Goal: Task Accomplishment & Management: Manage account settings

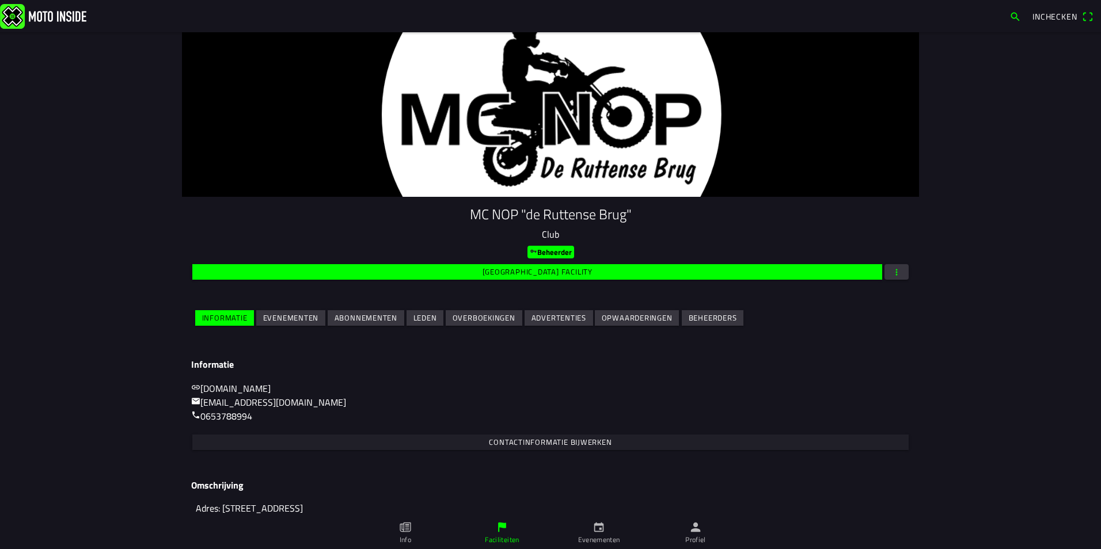
click at [0, 0] on slot "Evenementen" at bounding box center [0, 0] width 0 height 0
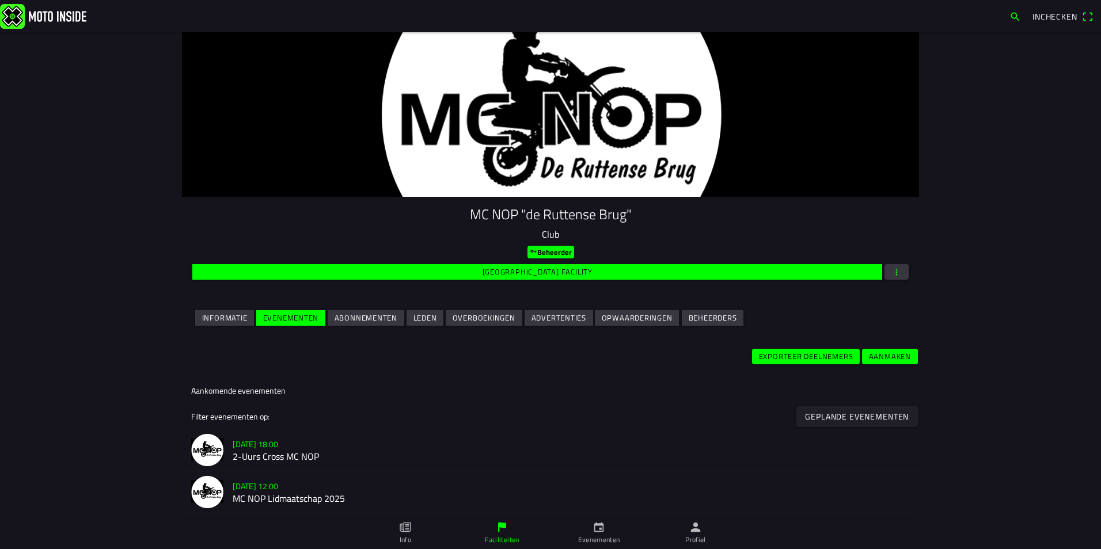
click at [253, 453] on h2 "2-Uurs Cross MC NOP" at bounding box center [571, 456] width 677 height 11
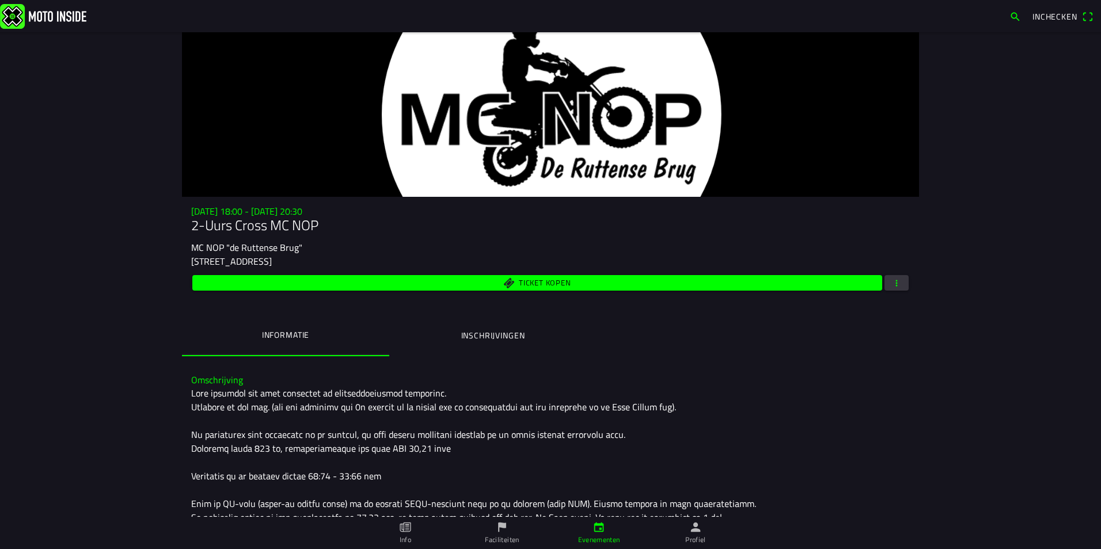
click at [891, 282] on span "button" at bounding box center [896, 283] width 10 height 16
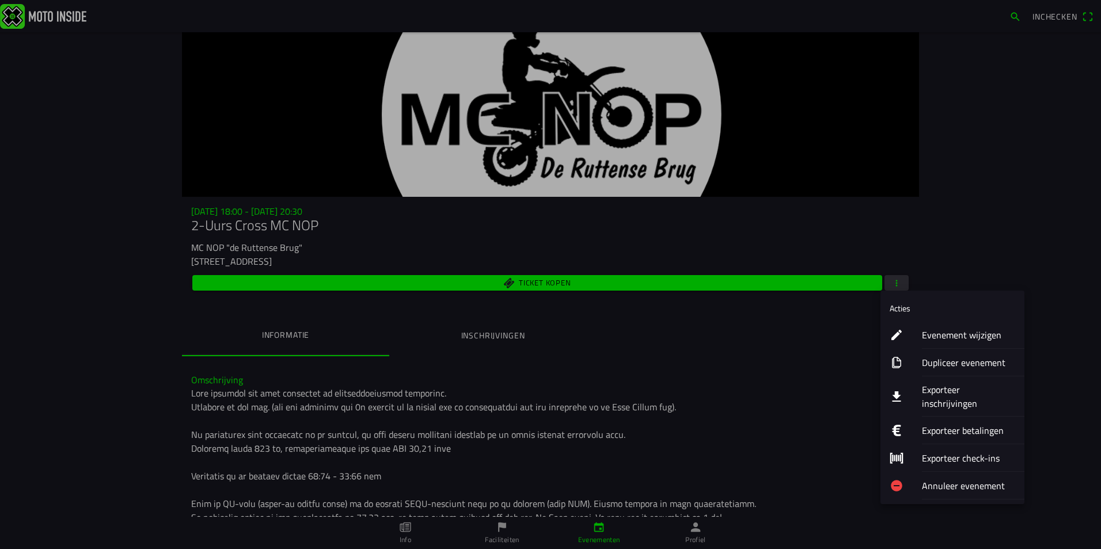
click at [928, 424] on ion-label "Exporteer betalingen" at bounding box center [968, 431] width 93 height 14
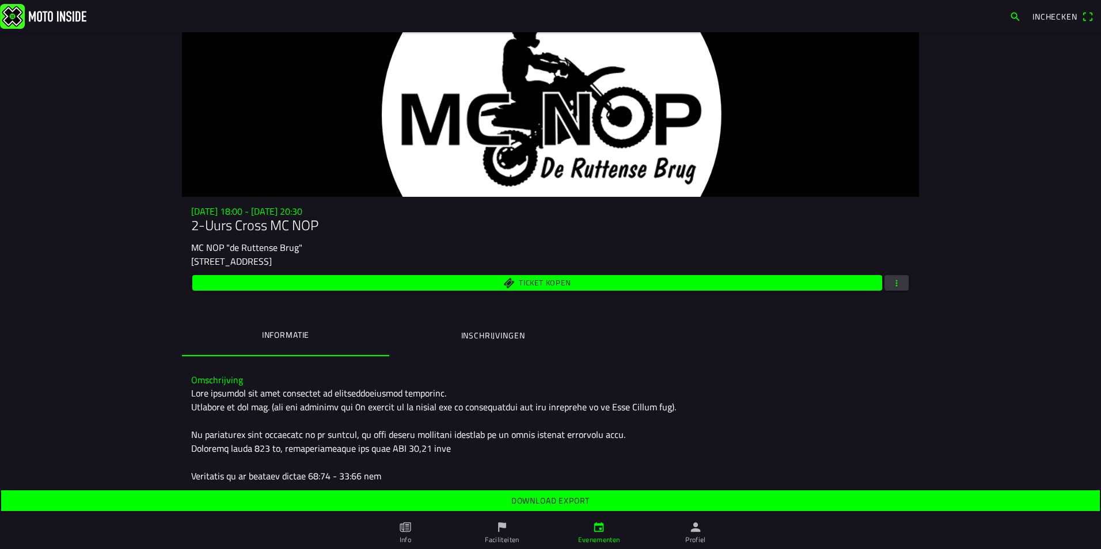
click at [896, 288] on span "button" at bounding box center [896, 283] width 10 height 16
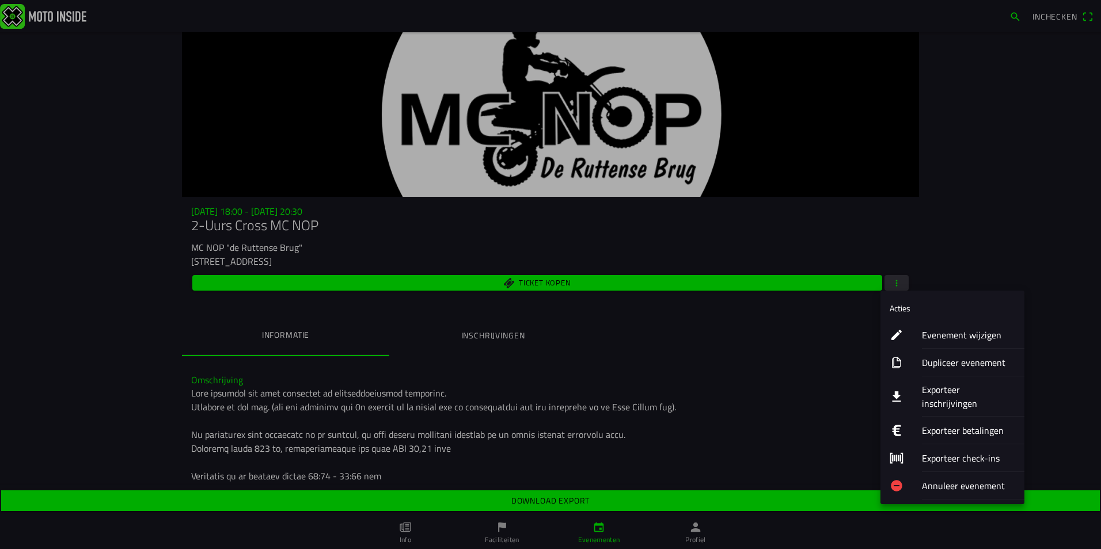
click at [947, 386] on ion-label "Exporteer inschrijvingen" at bounding box center [968, 397] width 93 height 28
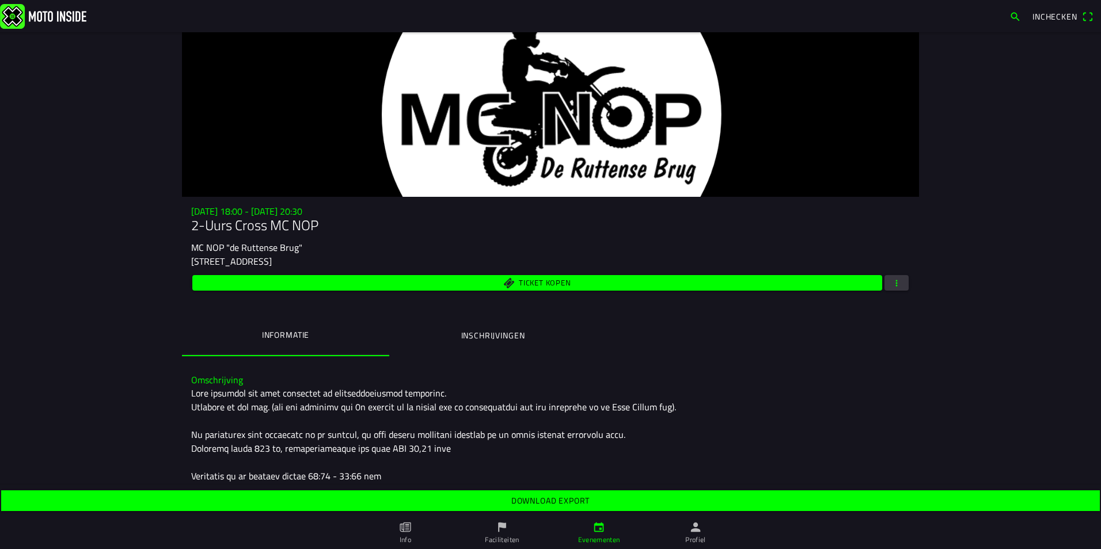
click at [0, 0] on slot "Download export" at bounding box center [0, 0] width 0 height 0
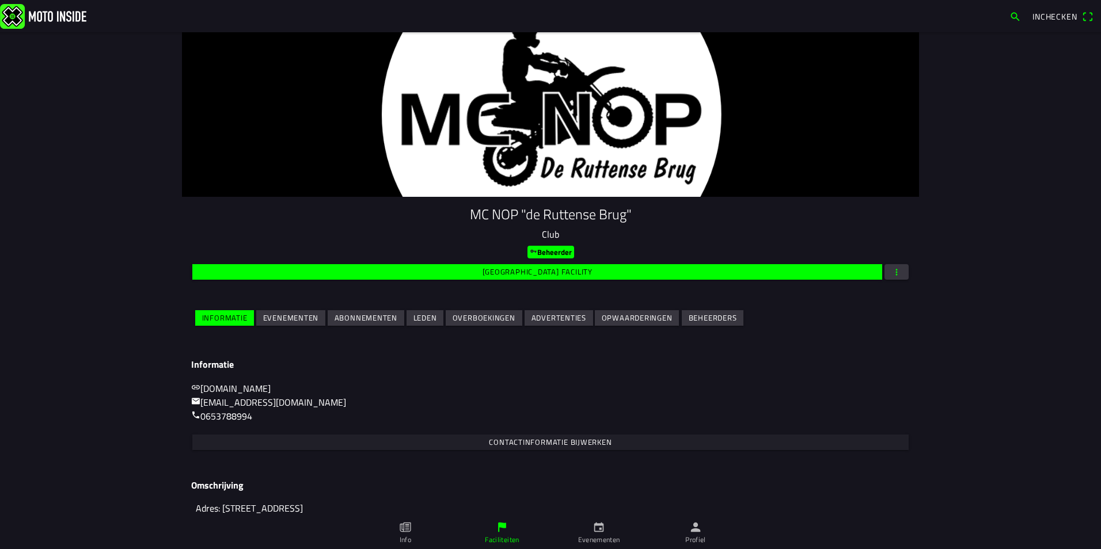
click at [0, 0] on slot "Evenementen" at bounding box center [0, 0] width 0 height 0
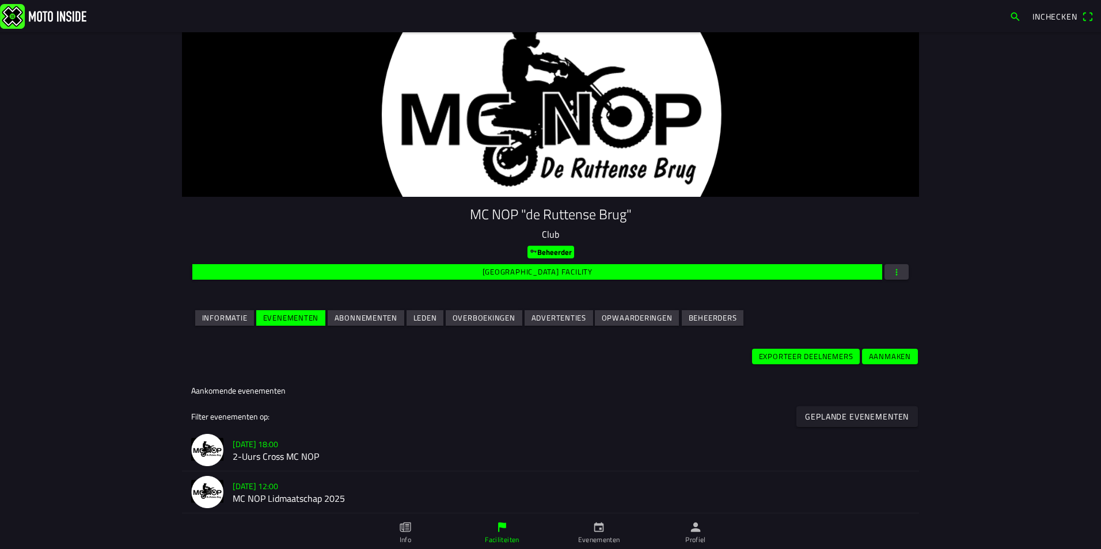
click at [289, 455] on h2 "2-Uurs Cross MC NOP" at bounding box center [571, 456] width 677 height 11
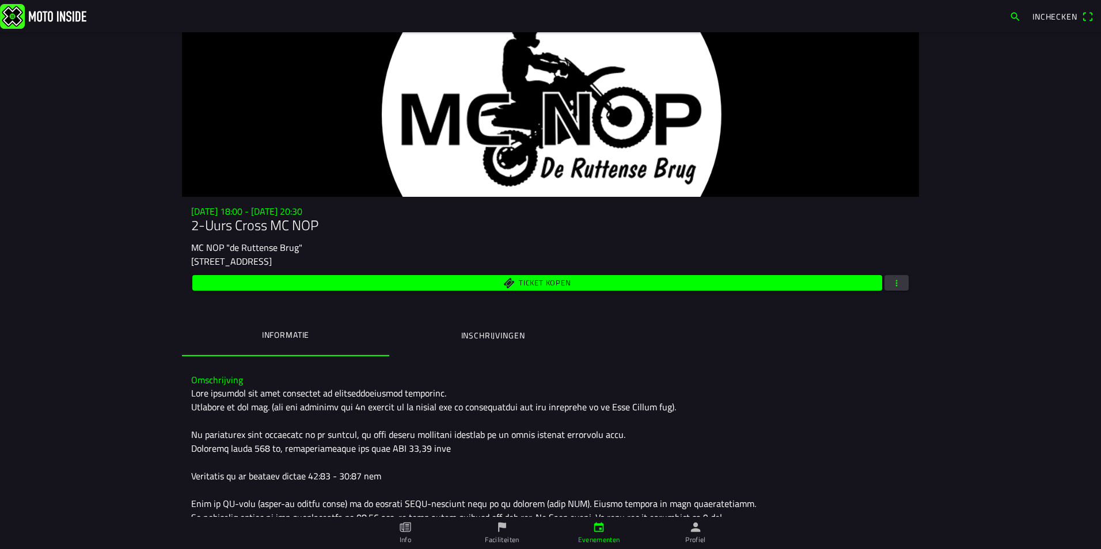
click at [891, 287] on span "button" at bounding box center [896, 283] width 10 height 16
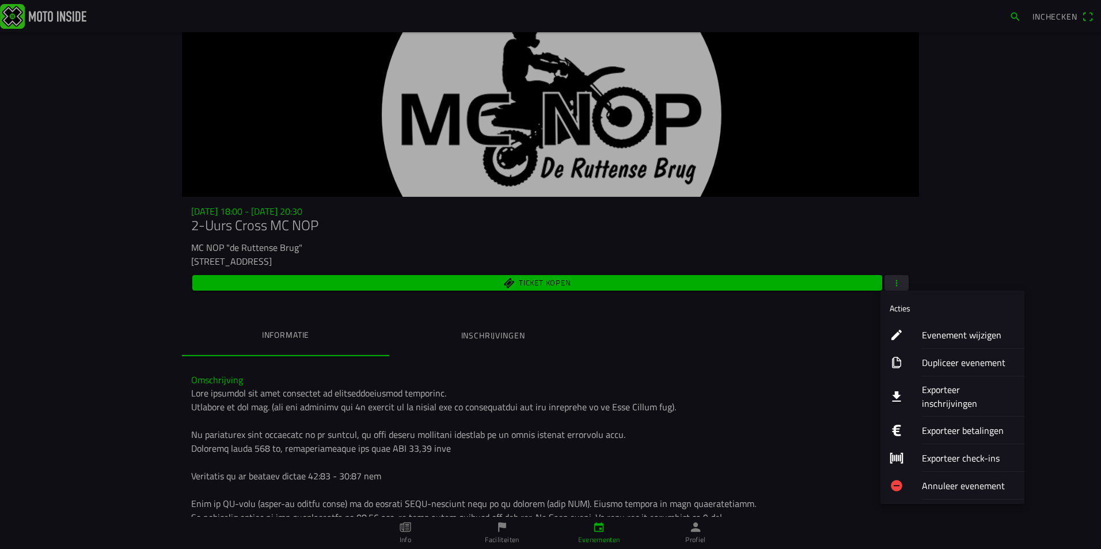
click at [956, 390] on ion-label "Exporteer inschrijvingen" at bounding box center [968, 397] width 93 height 28
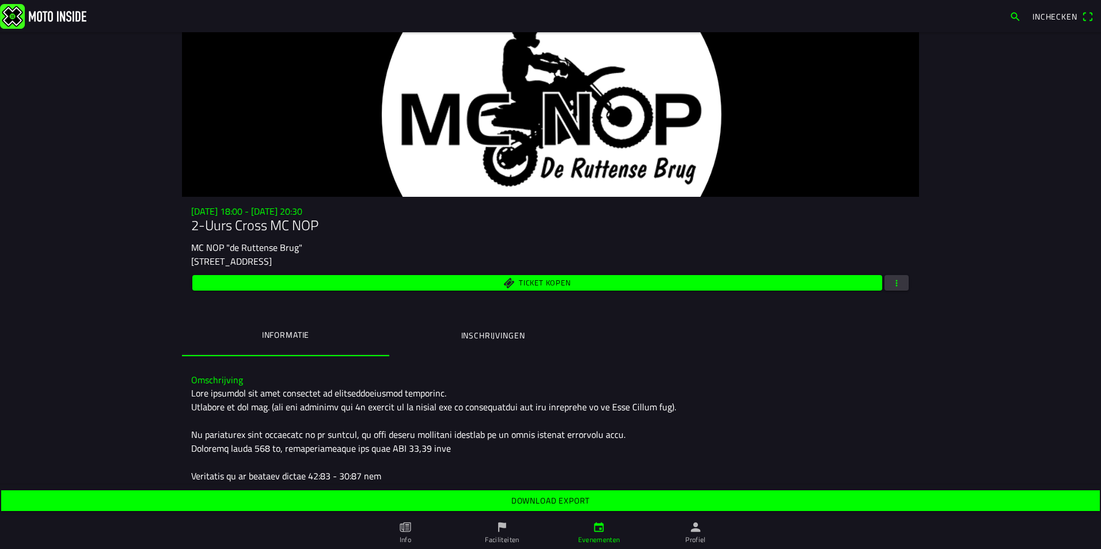
click at [0, 0] on slot "Download export" at bounding box center [0, 0] width 0 height 0
click at [894, 286] on span "button" at bounding box center [896, 283] width 10 height 16
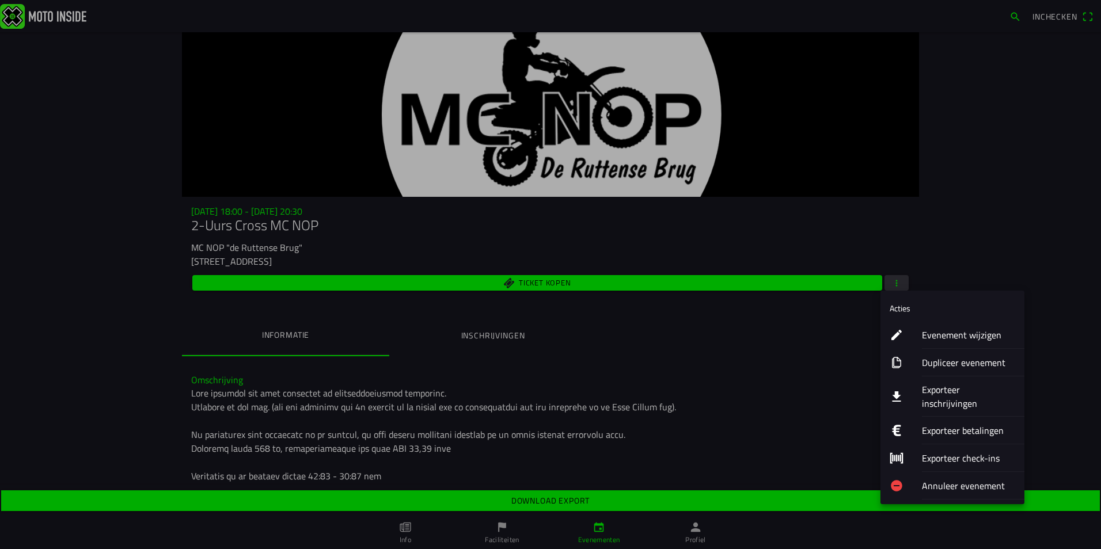
click at [926, 334] on ion-label "Evenement wijzigen" at bounding box center [968, 335] width 93 height 14
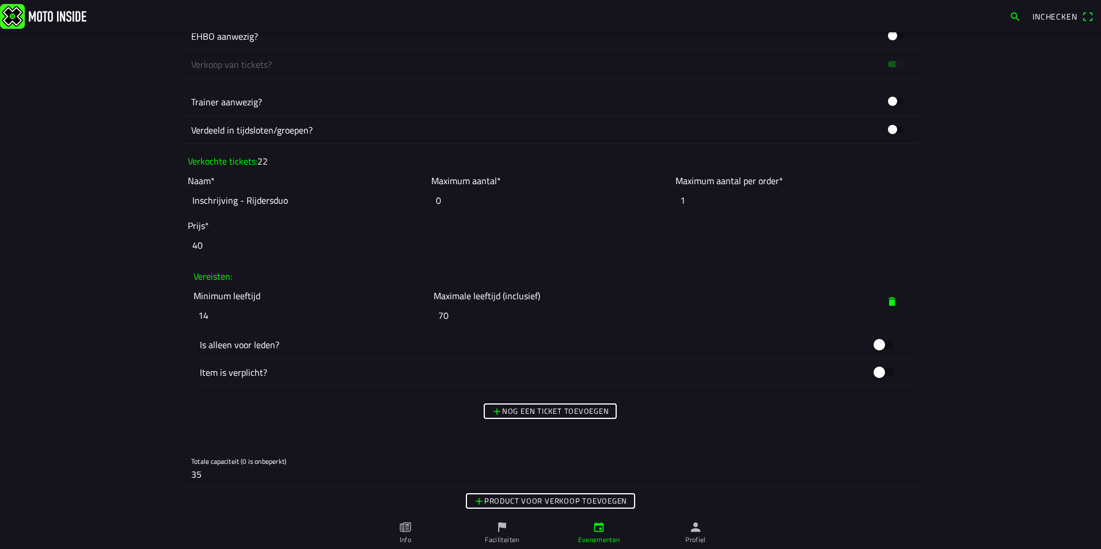
scroll to position [921, 0]
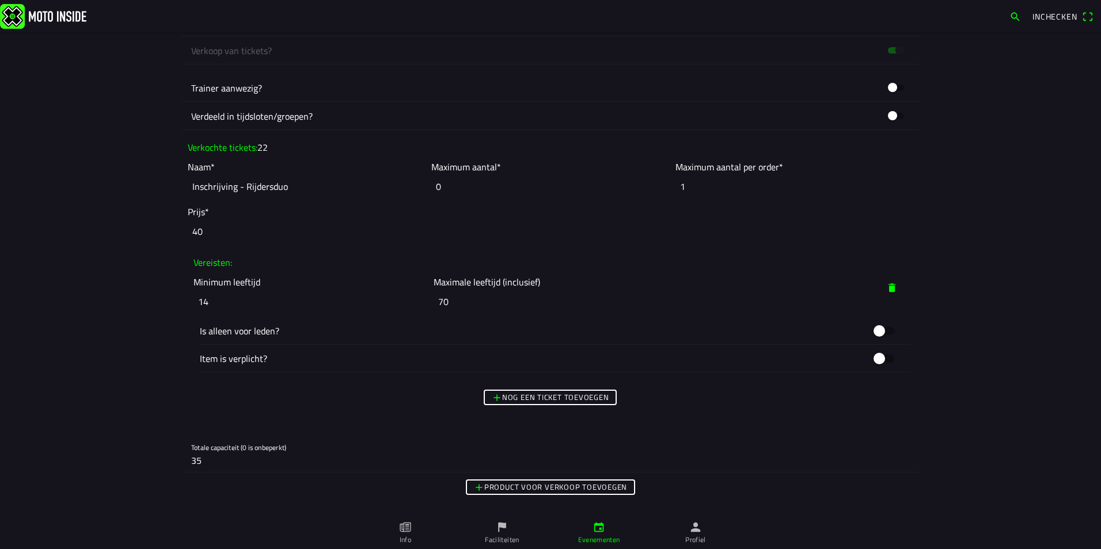
click at [450, 192] on input "0" at bounding box center [550, 186] width 238 height 25
drag, startPoint x: 447, startPoint y: 191, endPoint x: 416, endPoint y: 191, distance: 31.7
click at [0, 0] on slot "Naam* Inschrijving - Rijdersduo Maximum aantal* 0 Maximum aantal per order* 1" at bounding box center [0, 0] width 0 height 0
click at [74, 260] on main "Foto wijzigen Evenementnaam* 2-Uurs Cross MC NOP Omschrijving* Organisator MC N…" at bounding box center [550, 290] width 1101 height 517
click at [85, 260] on main "Foto wijzigen Evenementnaam* 2-Uurs Cross MC NOP Omschrijving* Organisator MC N…" at bounding box center [550, 290] width 1101 height 517
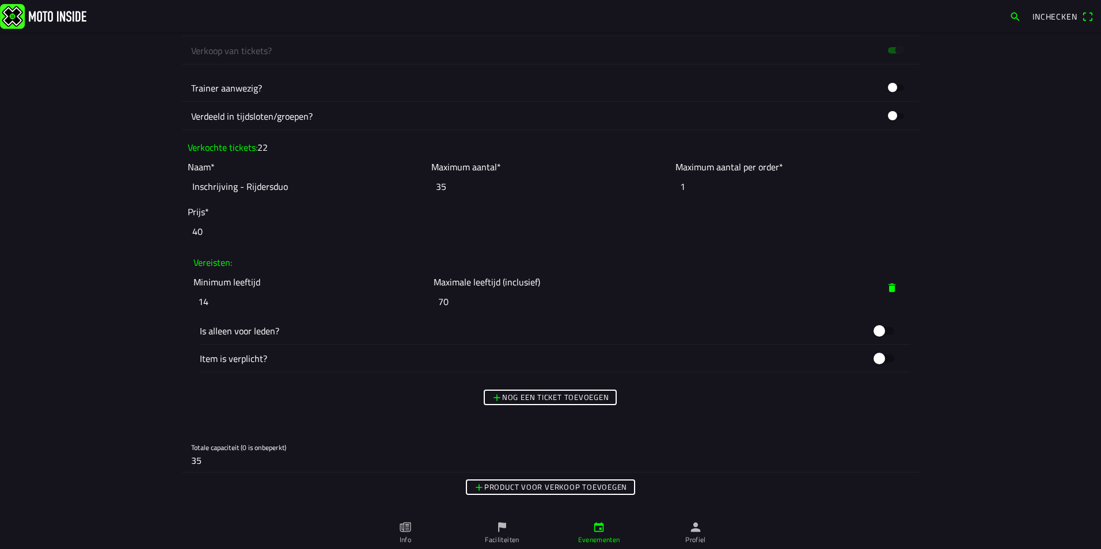
drag, startPoint x: 459, startPoint y: 192, endPoint x: 379, endPoint y: 189, distance: 80.1
click at [0, 0] on slot "Naam* Inschrijving - Rijdersduo Maximum aantal* 35 Maximum aantal per order* 1" at bounding box center [0, 0] width 0 height 0
type input "0"
click at [170, 425] on main "Foto wijzigen Evenementnaam* 2-Uurs Cross MC NOP Omschrijving* Organisator MC N…" at bounding box center [550, 290] width 1101 height 517
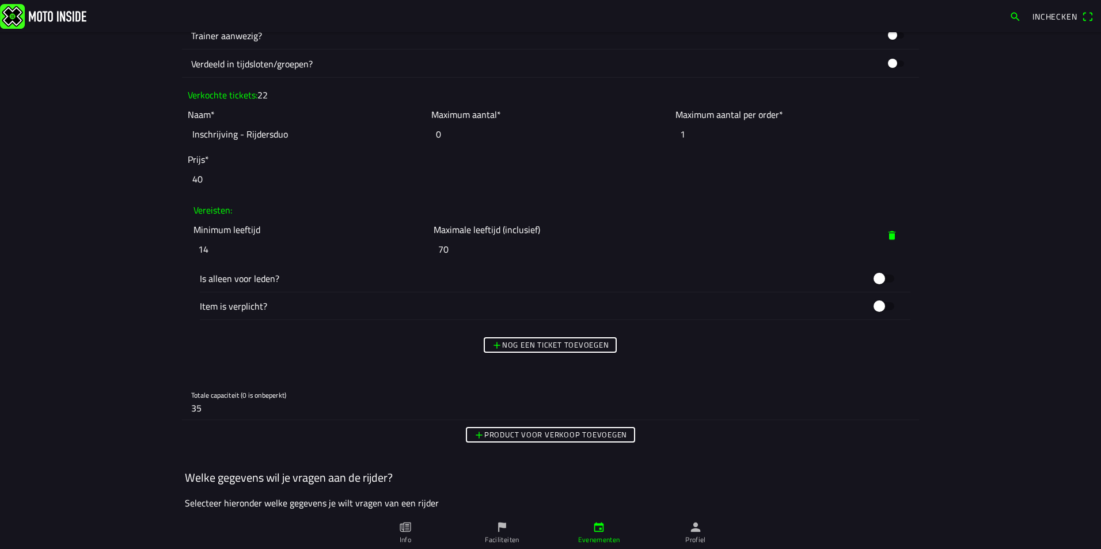
scroll to position [1152, 0]
